Goal: Use online tool/utility: Utilize a website feature to perform a specific function

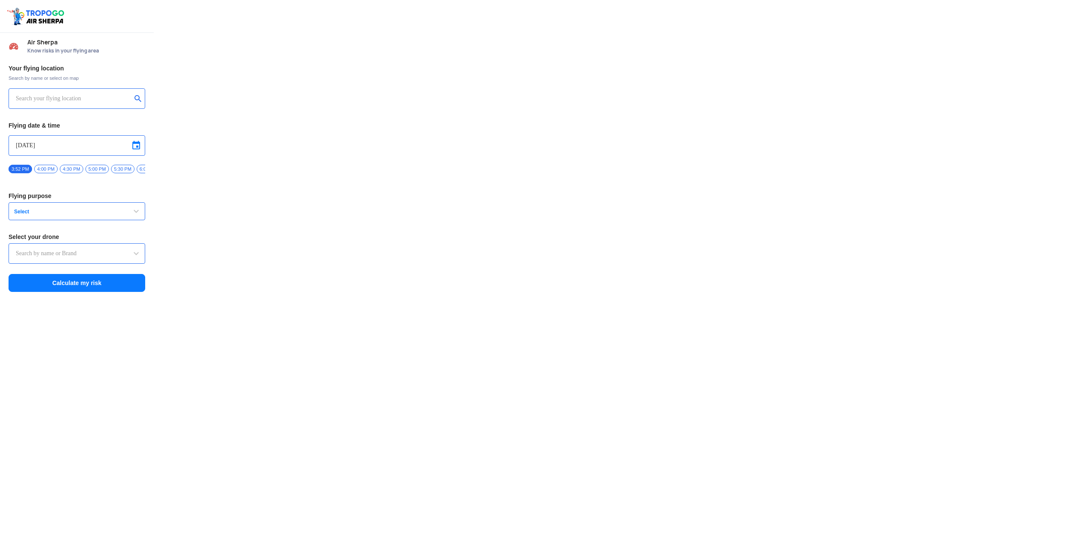
type input "Lookout VTOL_Tactical"
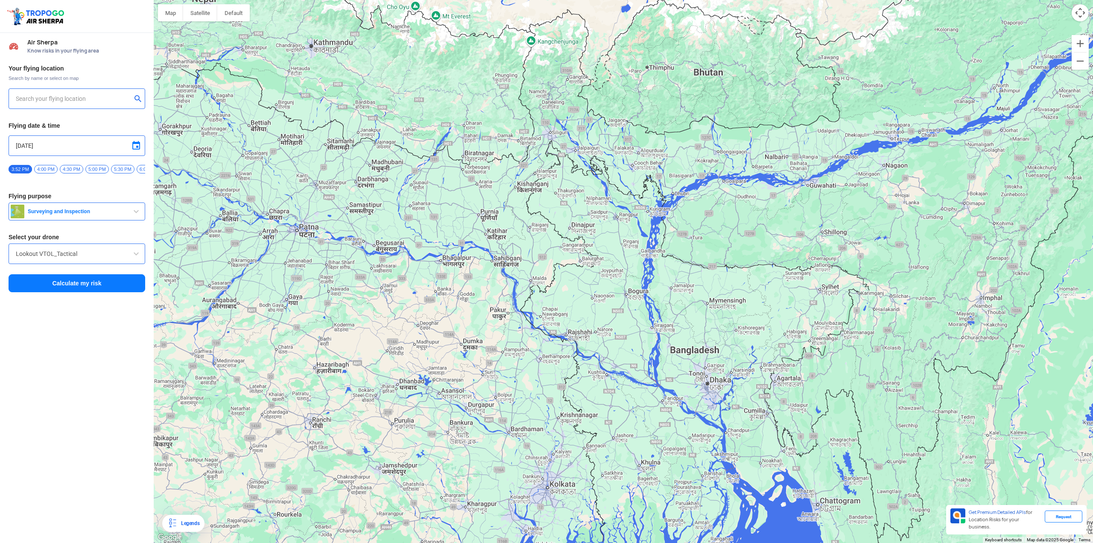
drag, startPoint x: 788, startPoint y: 291, endPoint x: 583, endPoint y: 193, distance: 226.8
click at [583, 194] on div at bounding box center [624, 271] width 940 height 543
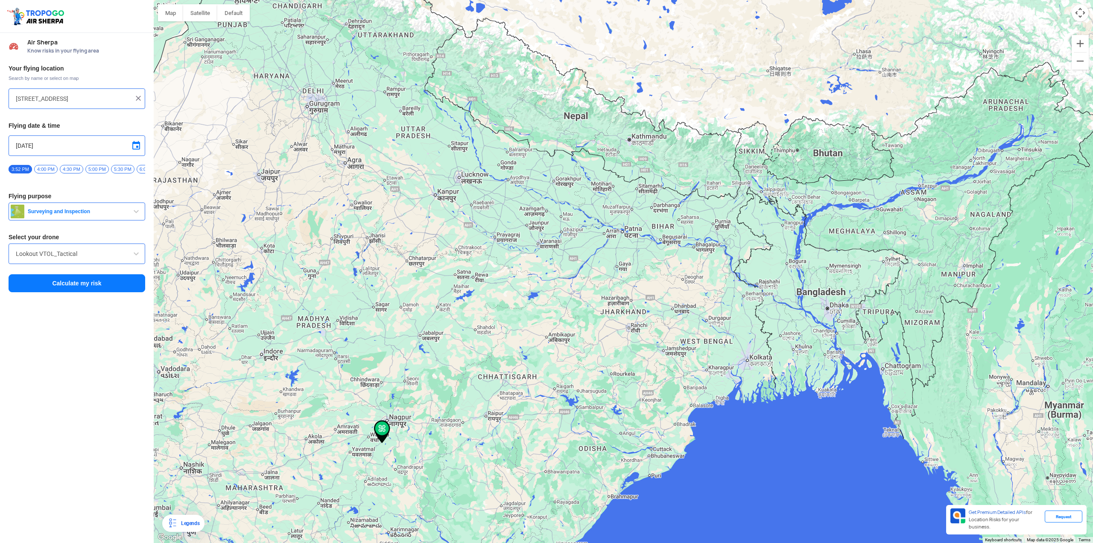
drag, startPoint x: 827, startPoint y: 158, endPoint x: 592, endPoint y: 232, distance: 247.1
click at [583, 234] on div at bounding box center [624, 271] width 940 height 543
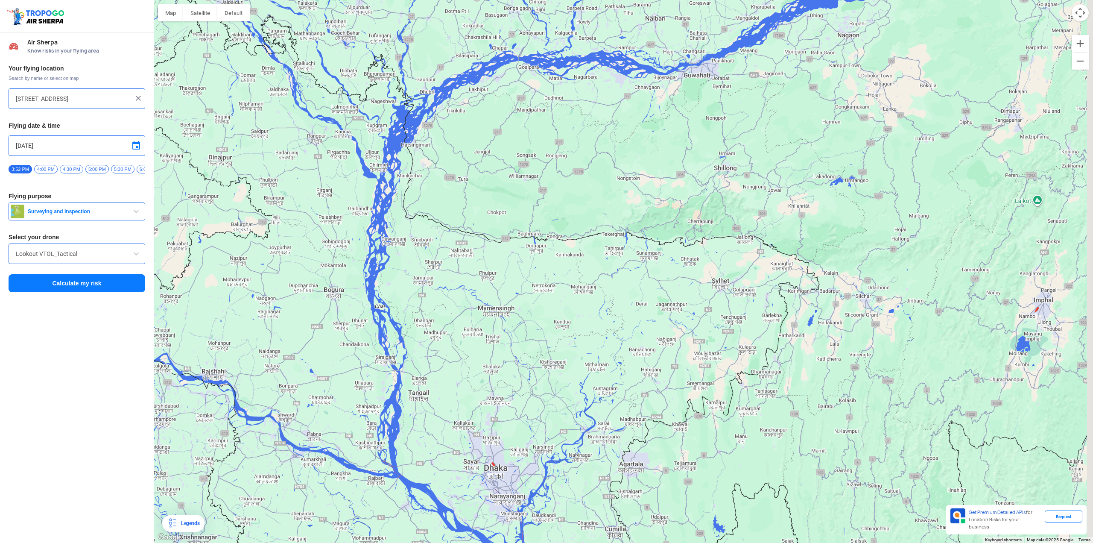
drag, startPoint x: 832, startPoint y: 268, endPoint x: 627, endPoint y: 205, distance: 214.7
click at [627, 205] on div at bounding box center [624, 271] width 940 height 543
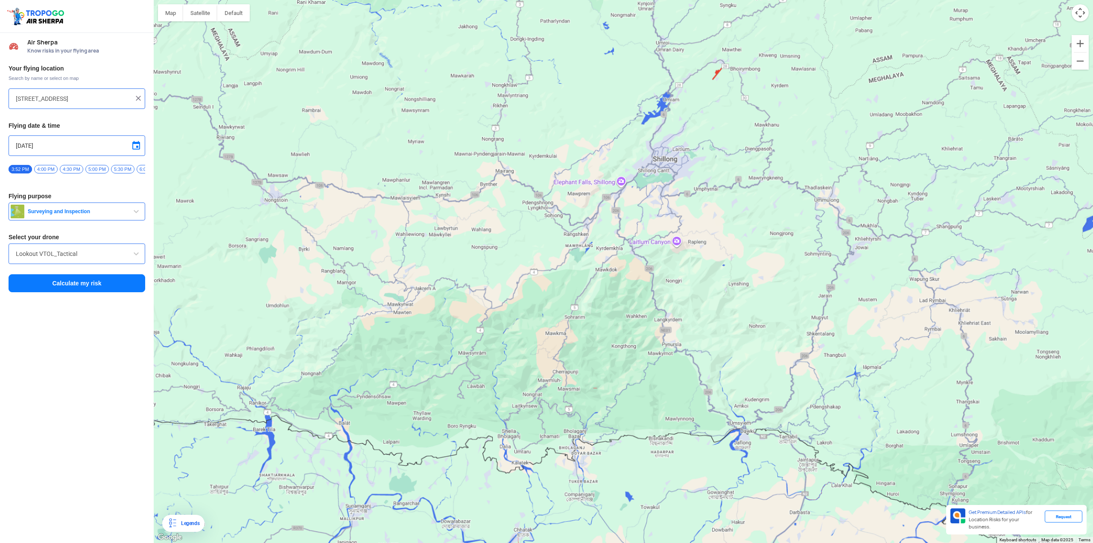
drag, startPoint x: 721, startPoint y: 206, endPoint x: 680, endPoint y: 212, distance: 42.3
click at [680, 213] on div at bounding box center [624, 271] width 940 height 543
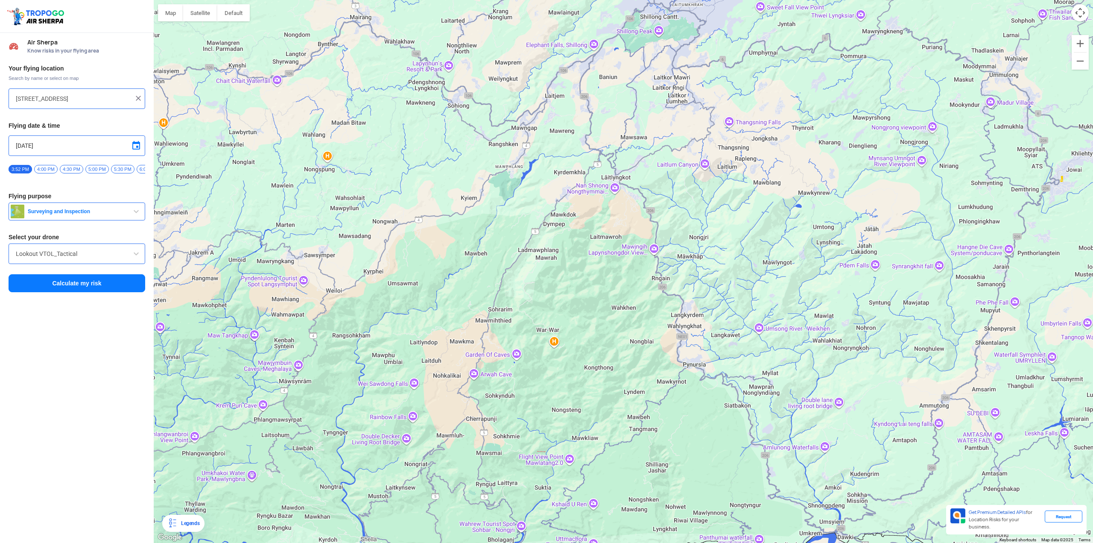
click at [482, 422] on div at bounding box center [624, 271] width 940 height 543
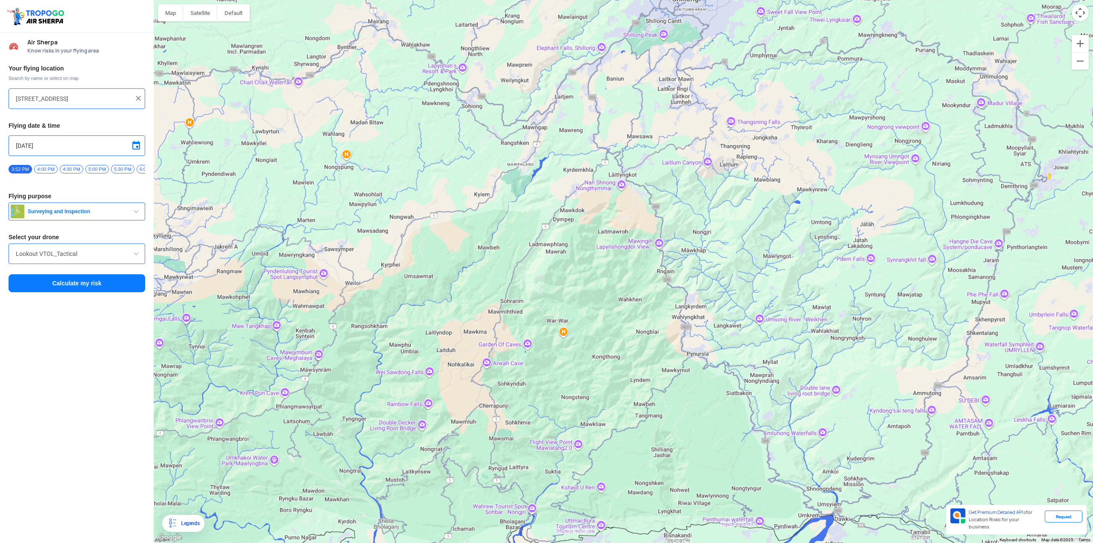
type input "Cherrapunji, Meghalaya 793108, [GEOGRAPHIC_DATA]"
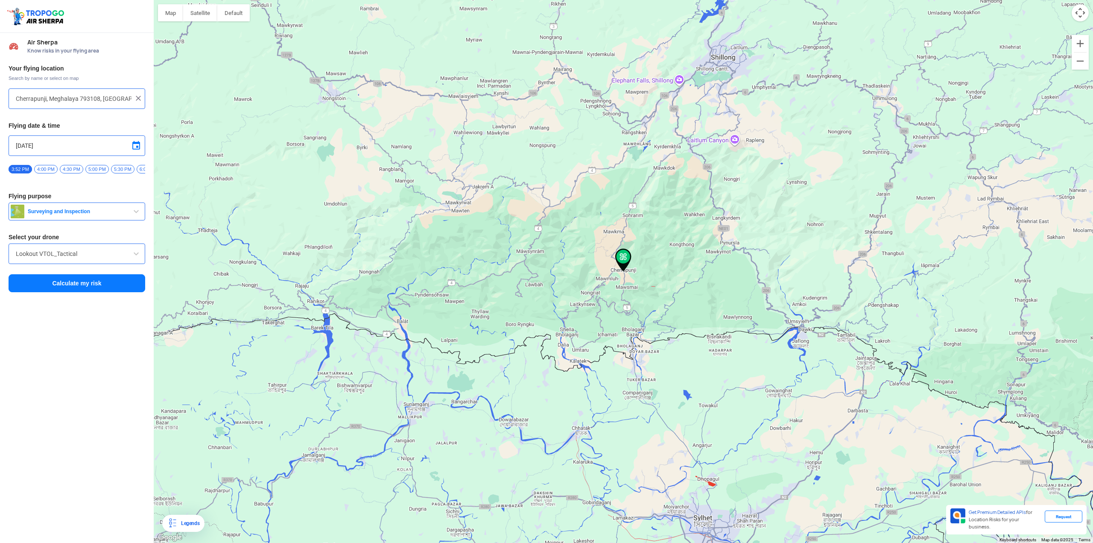
click at [108, 255] on input "Lookout VTOL_Tactical" at bounding box center [77, 254] width 122 height 10
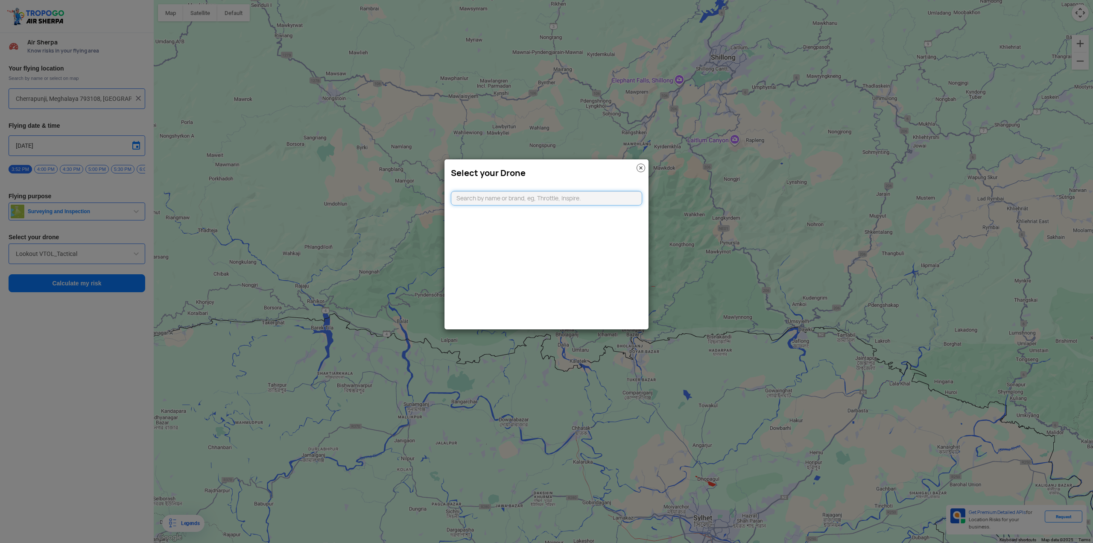
click at [581, 196] on input "text" at bounding box center [546, 198] width 191 height 15
type input "d"
type input "mini"
click at [562, 215] on li "DJI Mavic Mini Fly More Combo" at bounding box center [546, 217] width 191 height 19
type input "DJI Mavic Mini Fly More Combo"
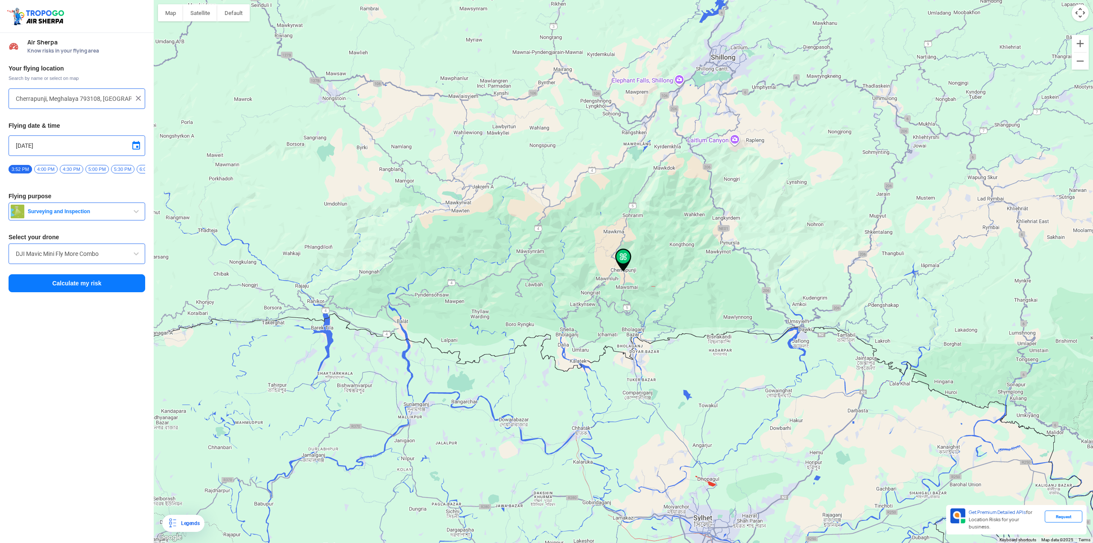
click at [106, 287] on button "Calculate my risk" at bounding box center [77, 283] width 137 height 18
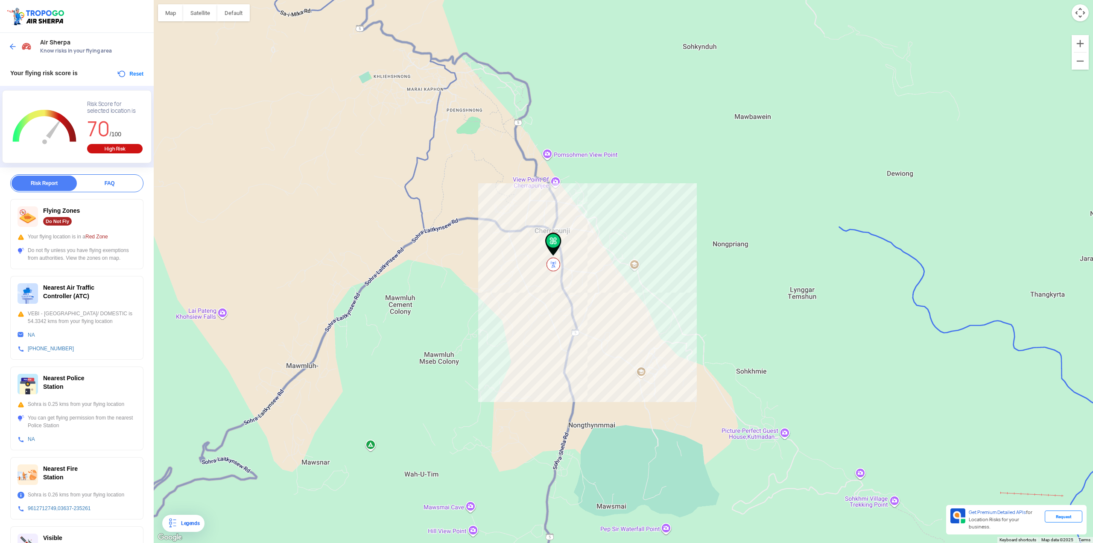
drag, startPoint x: 643, startPoint y: 216, endPoint x: 560, endPoint y: 347, distance: 154.5
click at [562, 345] on div at bounding box center [624, 271] width 940 height 543
